Goal: Find specific page/section: Find specific page/section

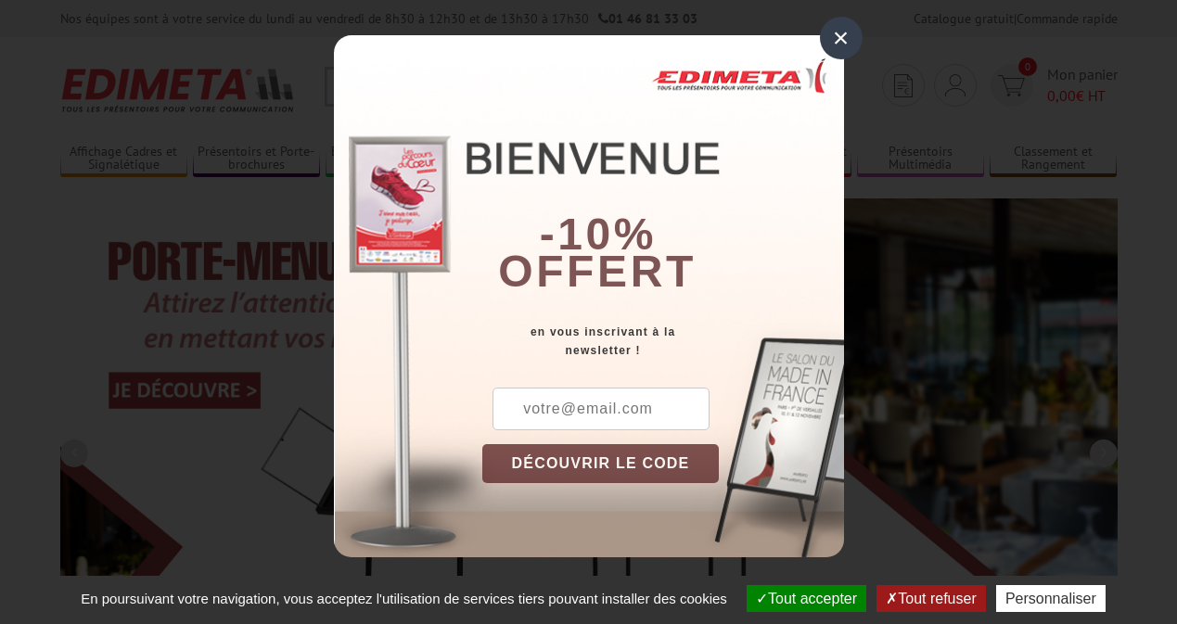
click at [804, 598] on button "Tout accepter" at bounding box center [807, 598] width 120 height 27
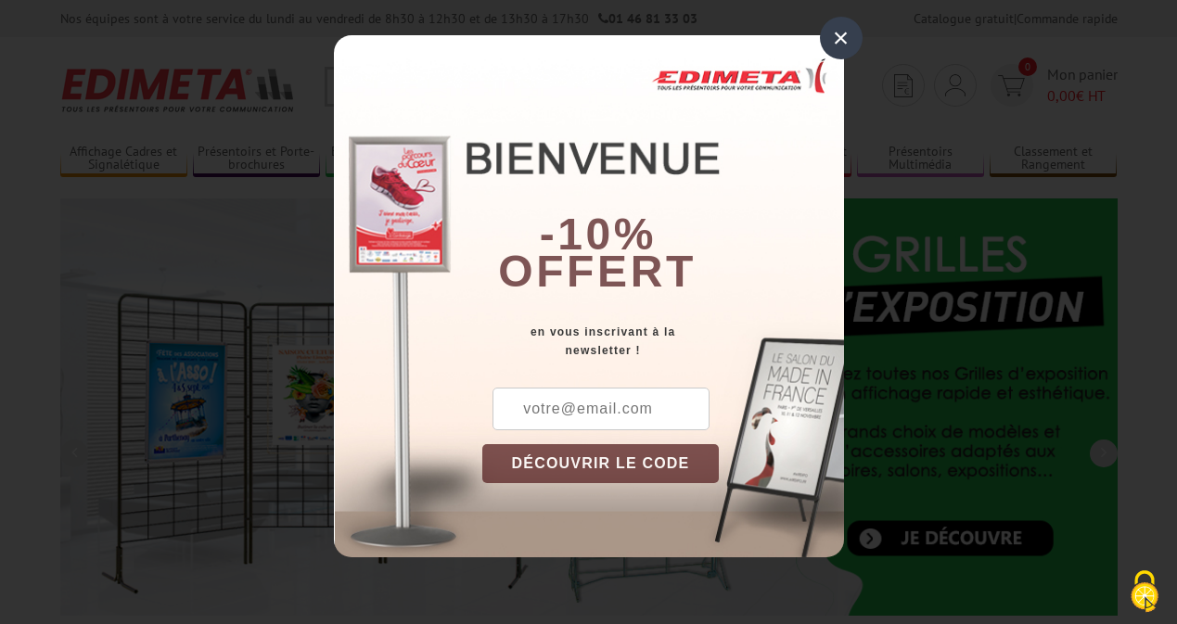
click at [841, 38] on div "×" at bounding box center [841, 38] width 43 height 43
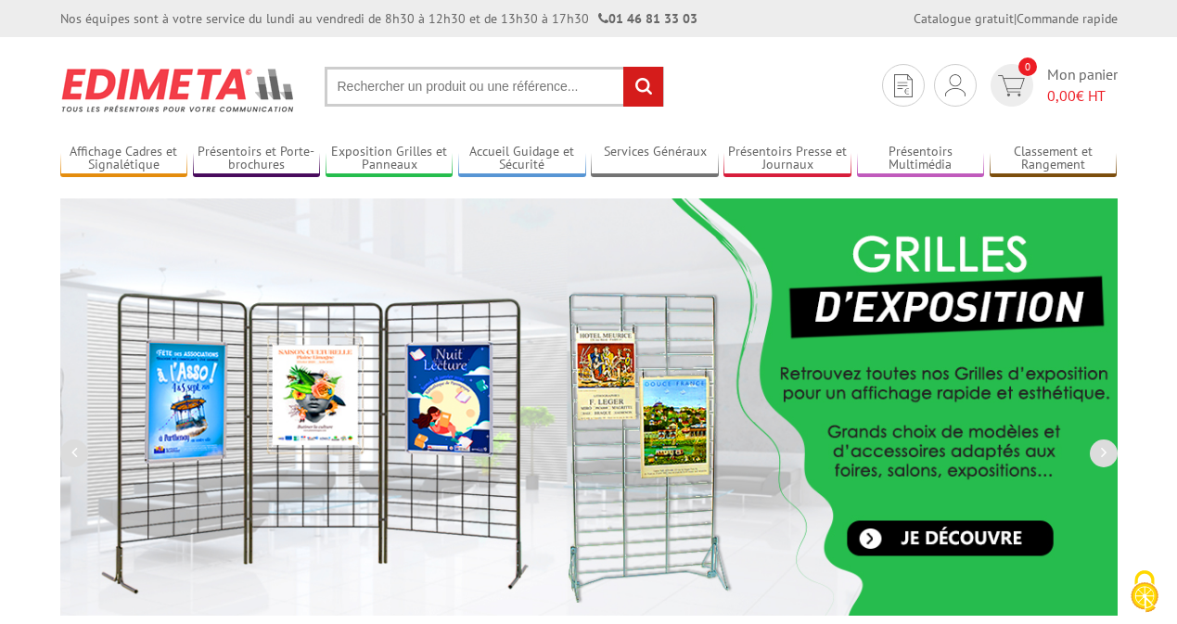
click at [0, 0] on div "Nos équipes sont à votre service du lundi au vendredi de 8h30 à 12h30 et de 13h…" at bounding box center [588, 18] width 1177 height 37
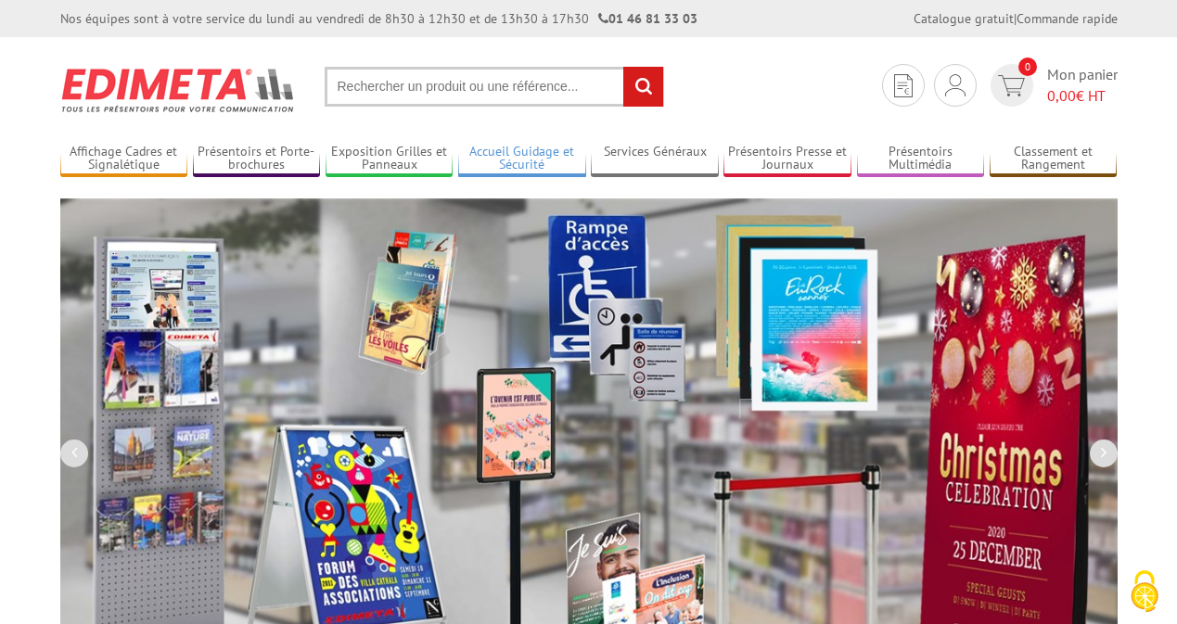
click at [521, 159] on link "Accueil Guidage et Sécurité" at bounding box center [522, 159] width 128 height 31
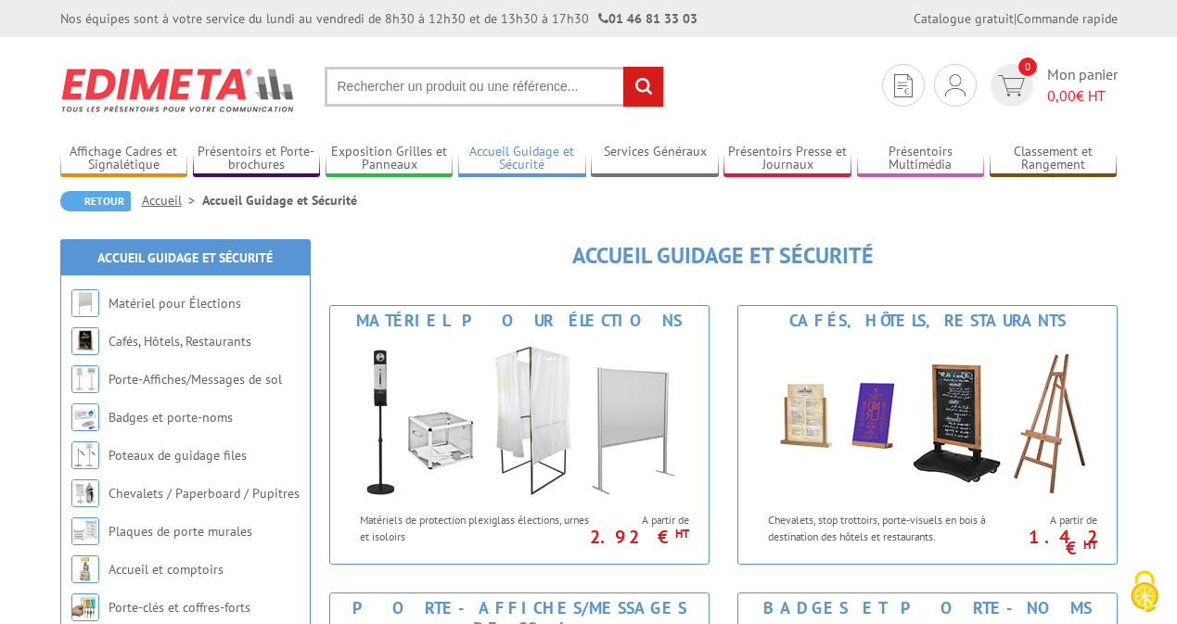
click at [521, 159] on link "Accueil Guidage et Sécurité" at bounding box center [522, 159] width 128 height 31
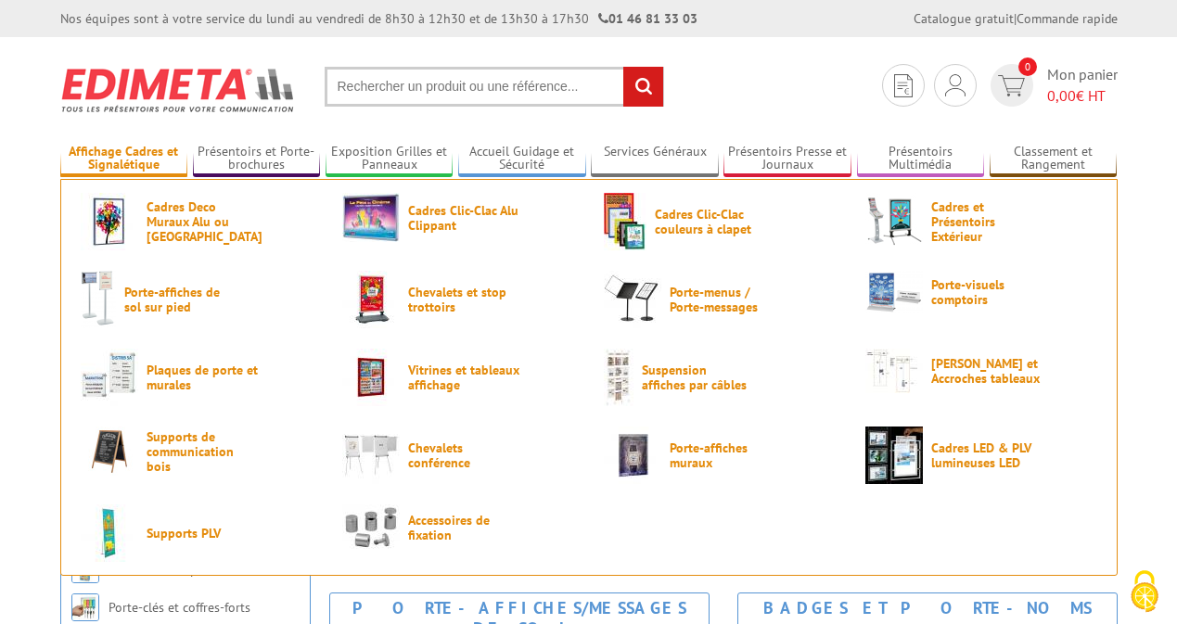
click at [123, 159] on link "Affichage Cadres et Signalétique" at bounding box center [124, 159] width 128 height 31
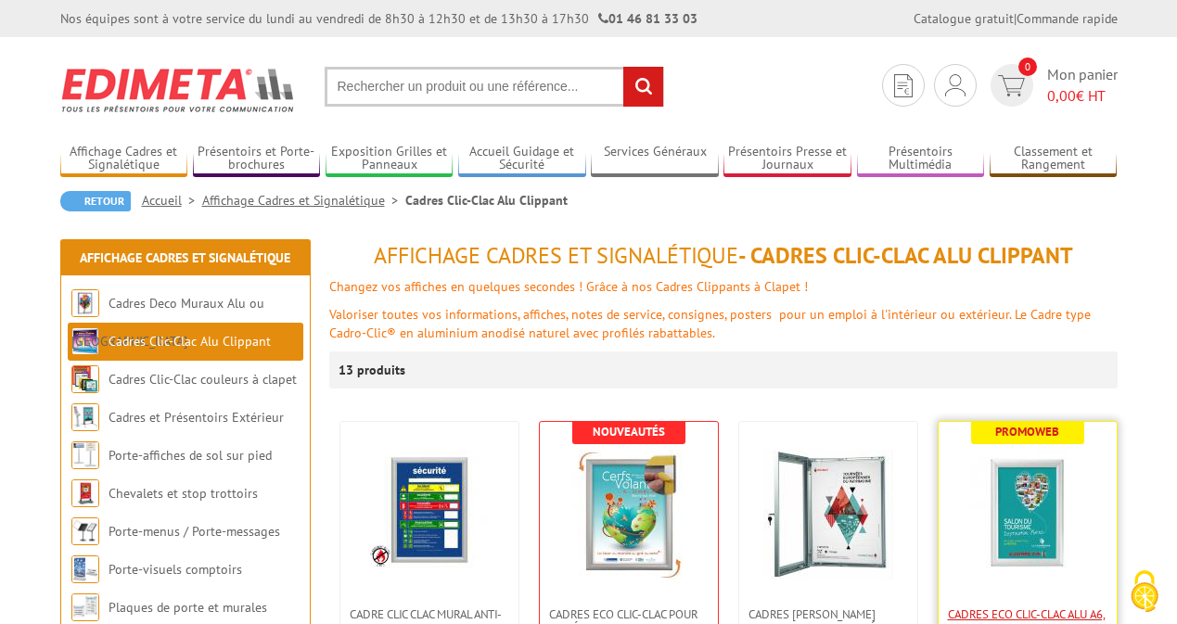
click at [1026, 616] on span "Cadres Eco Clic-Clac alu A6, A5, A4, A3, A2, A1, B2" at bounding box center [1028, 622] width 160 height 28
